Goal: Use online tool/utility

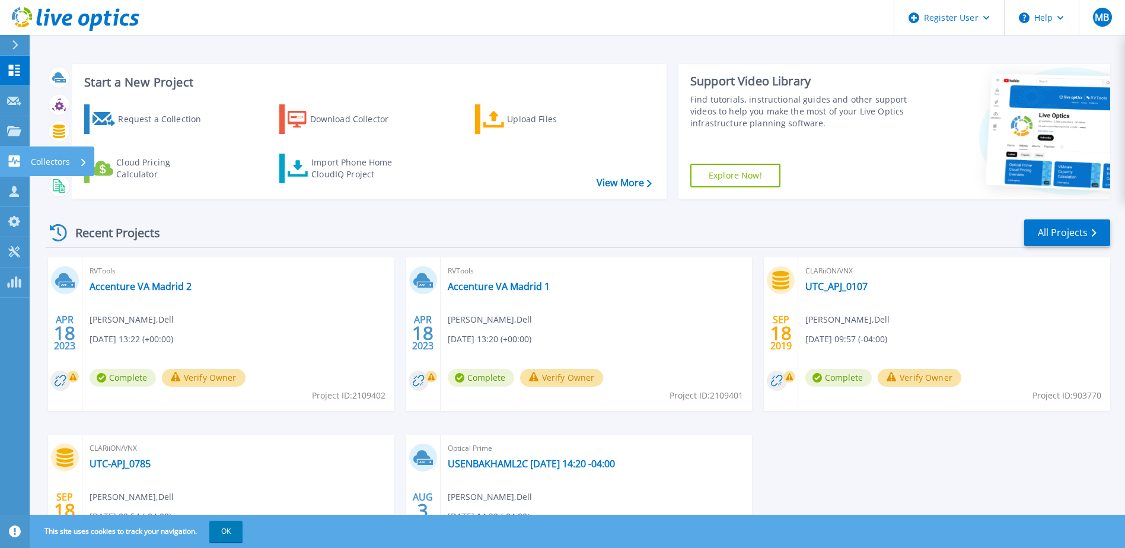
click at [9, 157] on icon at bounding box center [14, 160] width 11 height 11
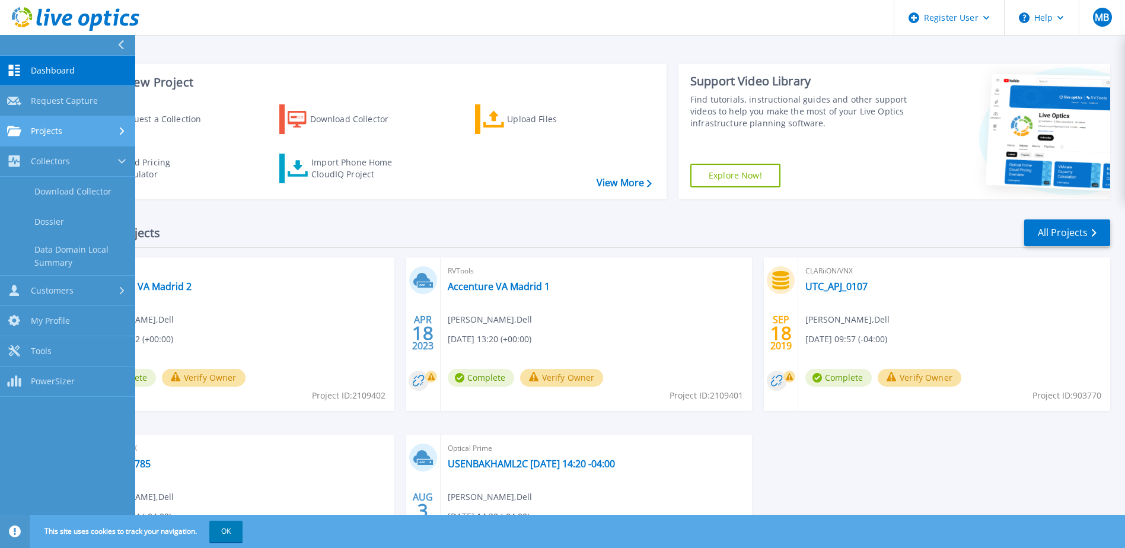
click at [82, 129] on div "Projects" at bounding box center [67, 131] width 121 height 11
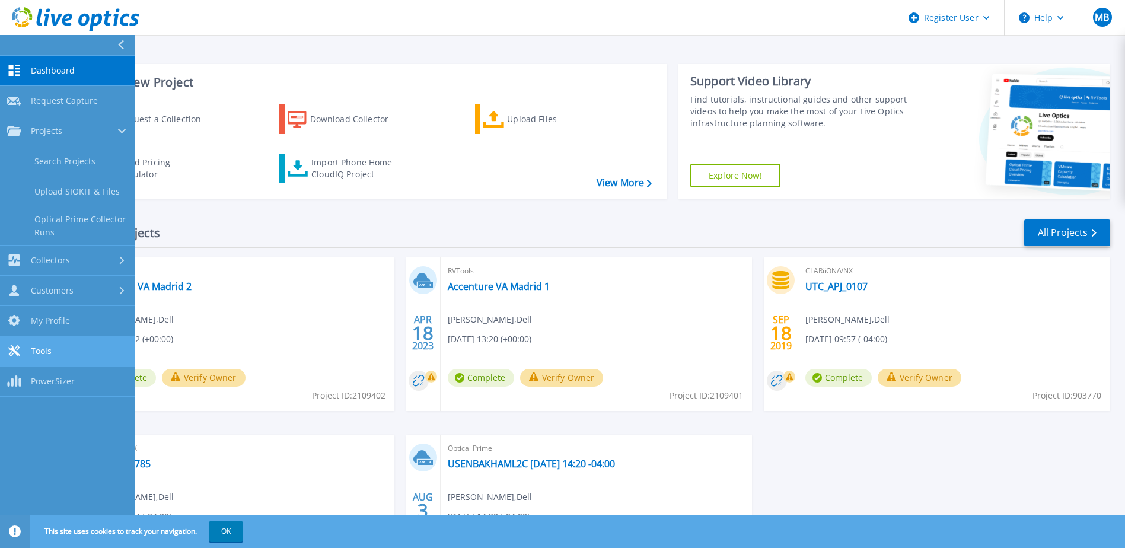
click at [59, 350] on link "Tools Tools" at bounding box center [67, 351] width 135 height 30
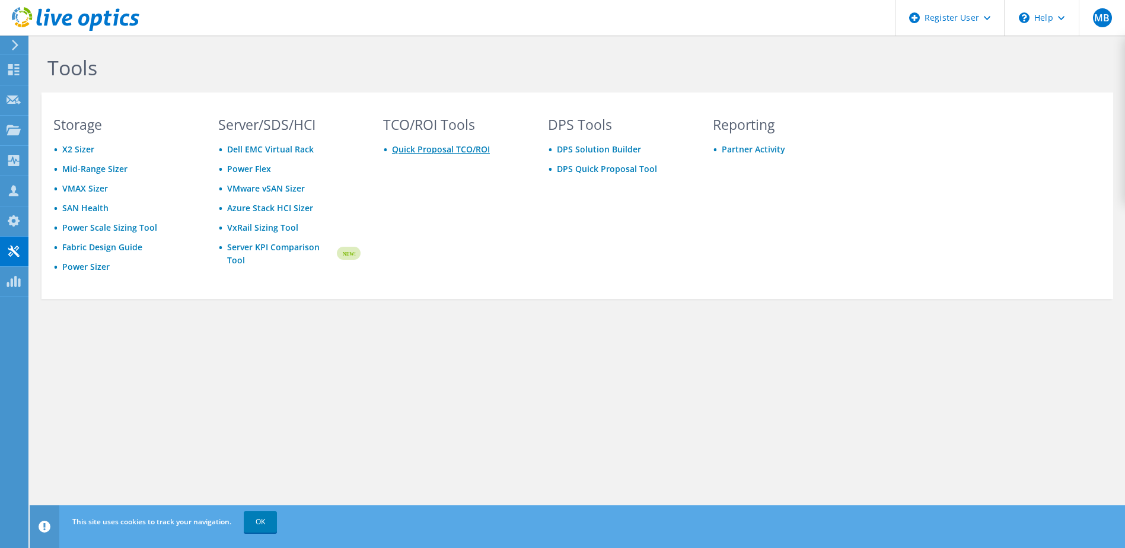
click at [443, 149] on link "Quick Proposal TCO/ROI" at bounding box center [441, 148] width 98 height 11
click at [266, 518] on link "OK" at bounding box center [260, 521] width 33 height 21
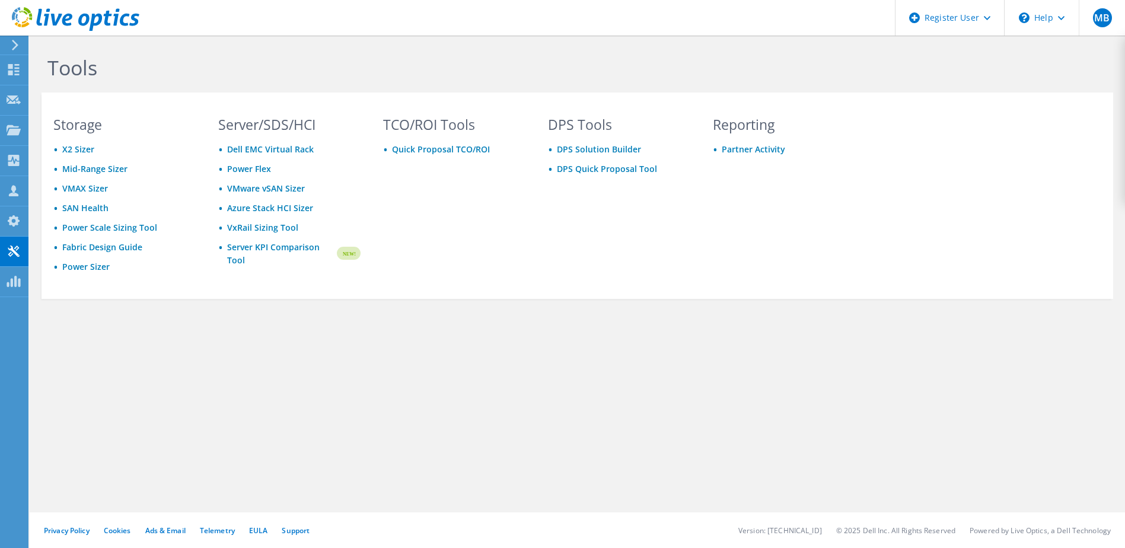
click at [401, 379] on div "Tools Storage X2 Sizer Mid-Range Sizer VMAX Sizer SAN Health Power Scale Sizing…" at bounding box center [577, 292] width 1095 height 512
